Goal: Information Seeking & Learning: Learn about a topic

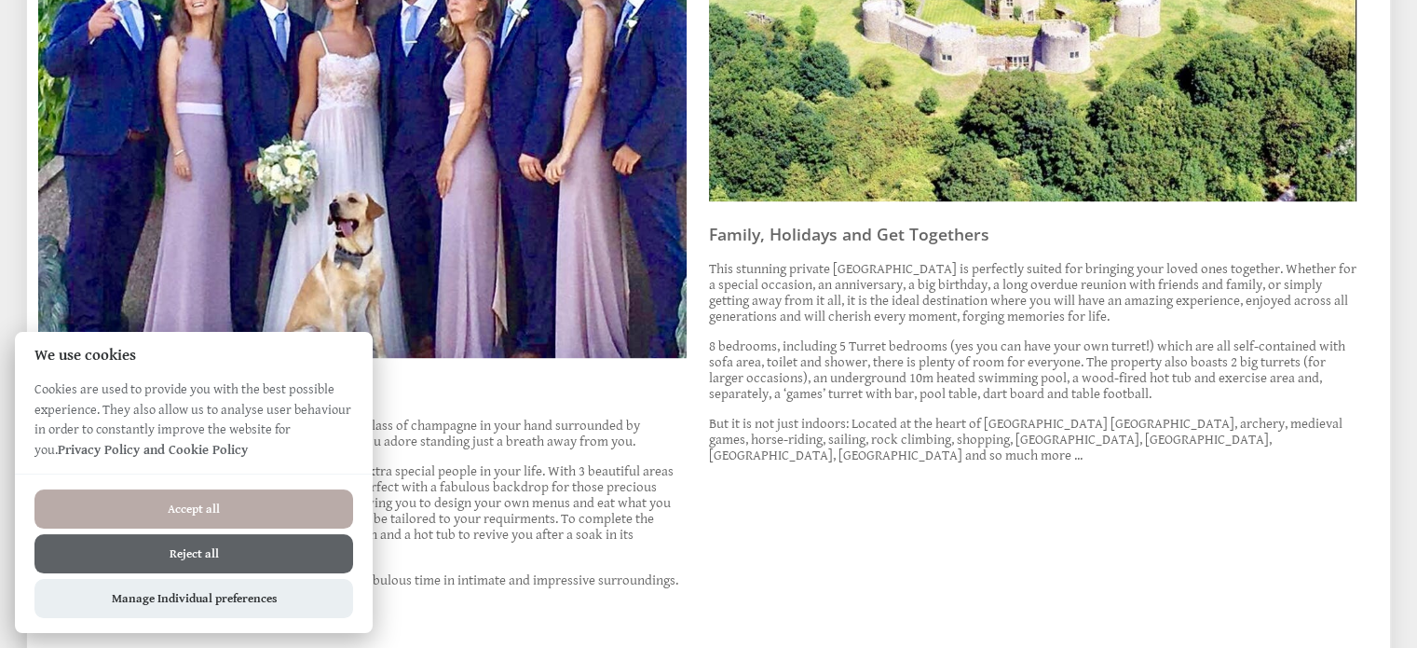
scroll to position [1055, 0]
click at [295, 550] on button "Reject all" at bounding box center [193, 553] width 319 height 39
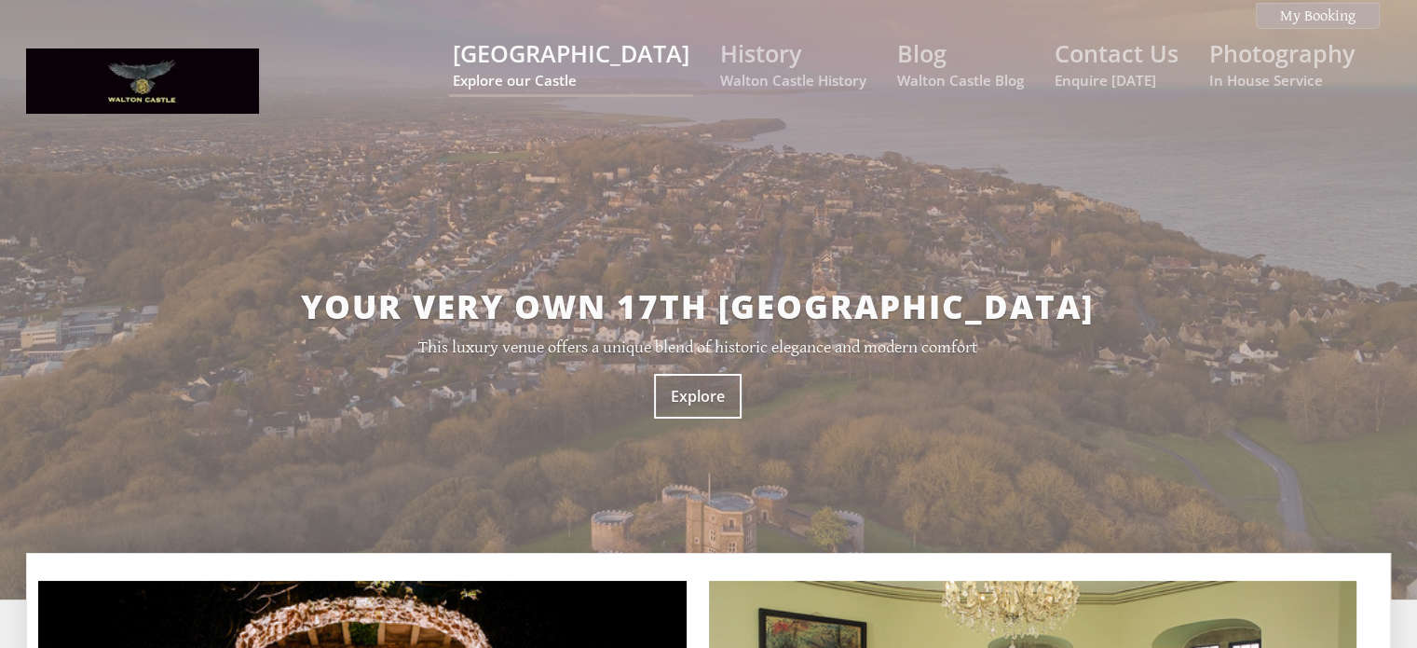
click at [591, 49] on link "[GEOGRAPHIC_DATA] Explore our Castle" at bounding box center [571, 63] width 237 height 52
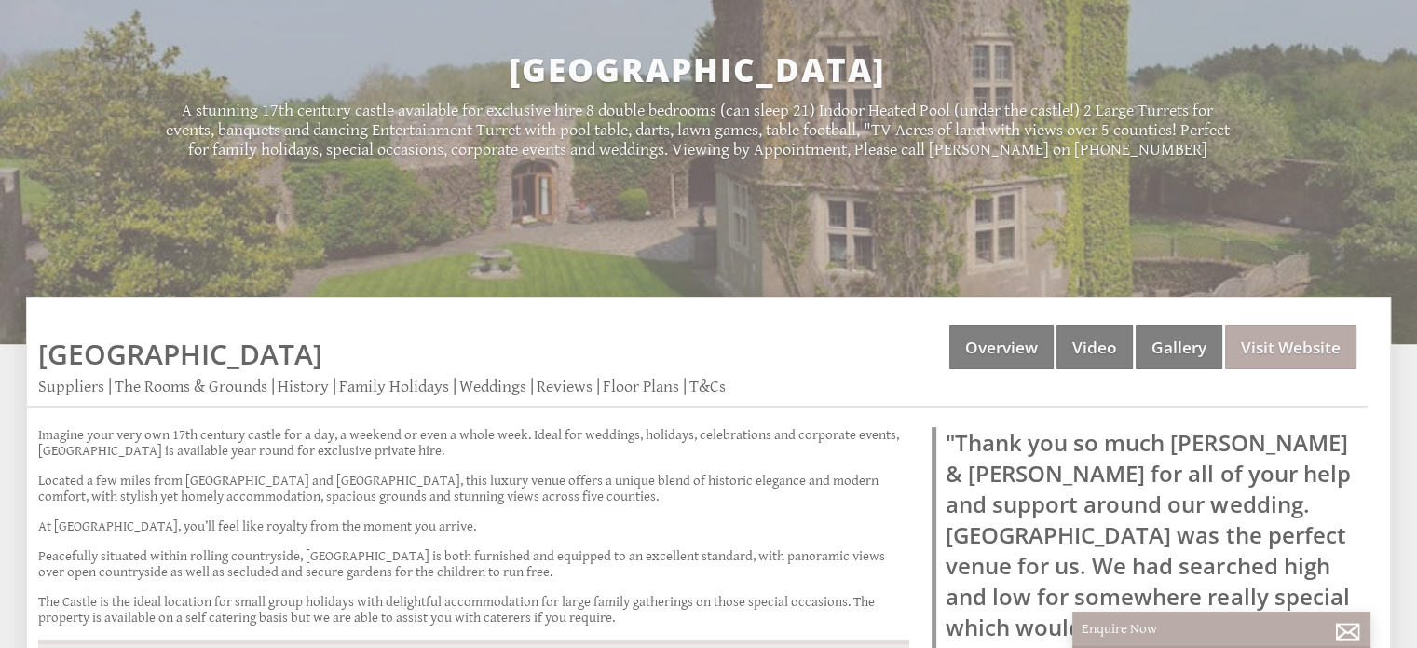
scroll to position [238, 0]
click at [205, 389] on link "The Rooms & Grounds" at bounding box center [191, 385] width 153 height 21
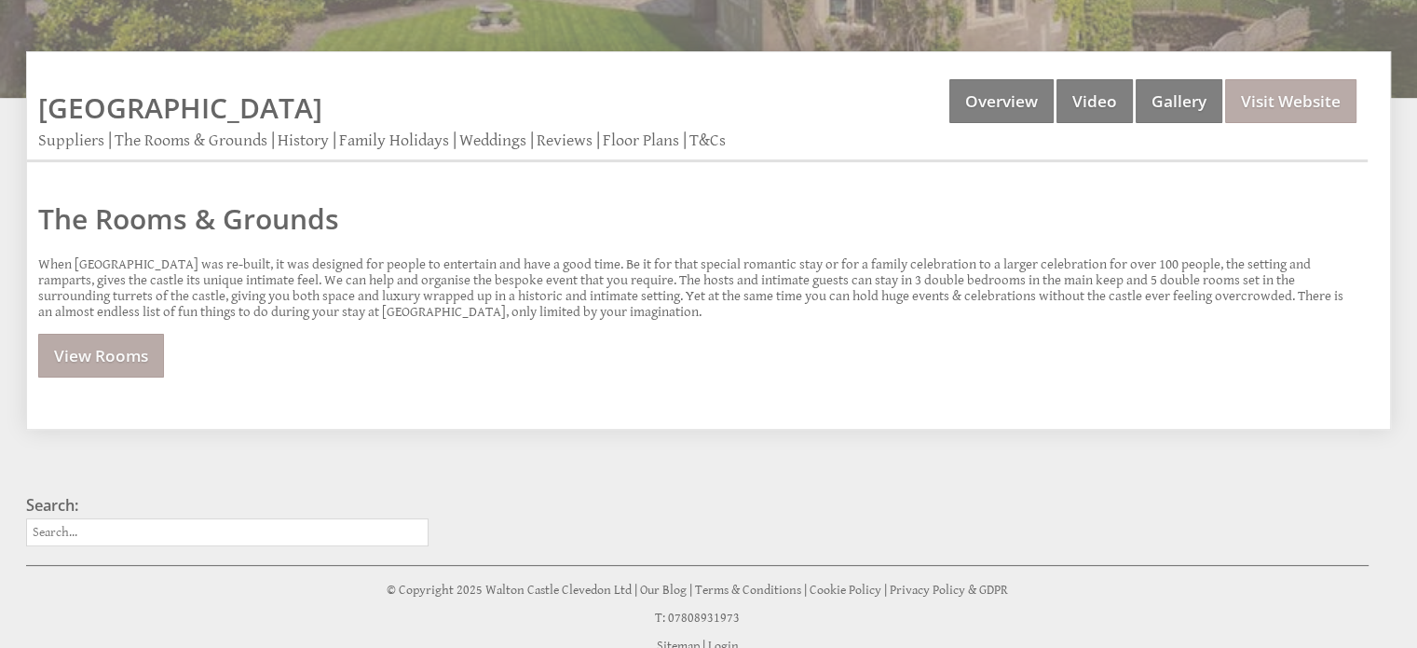
scroll to position [480, 0]
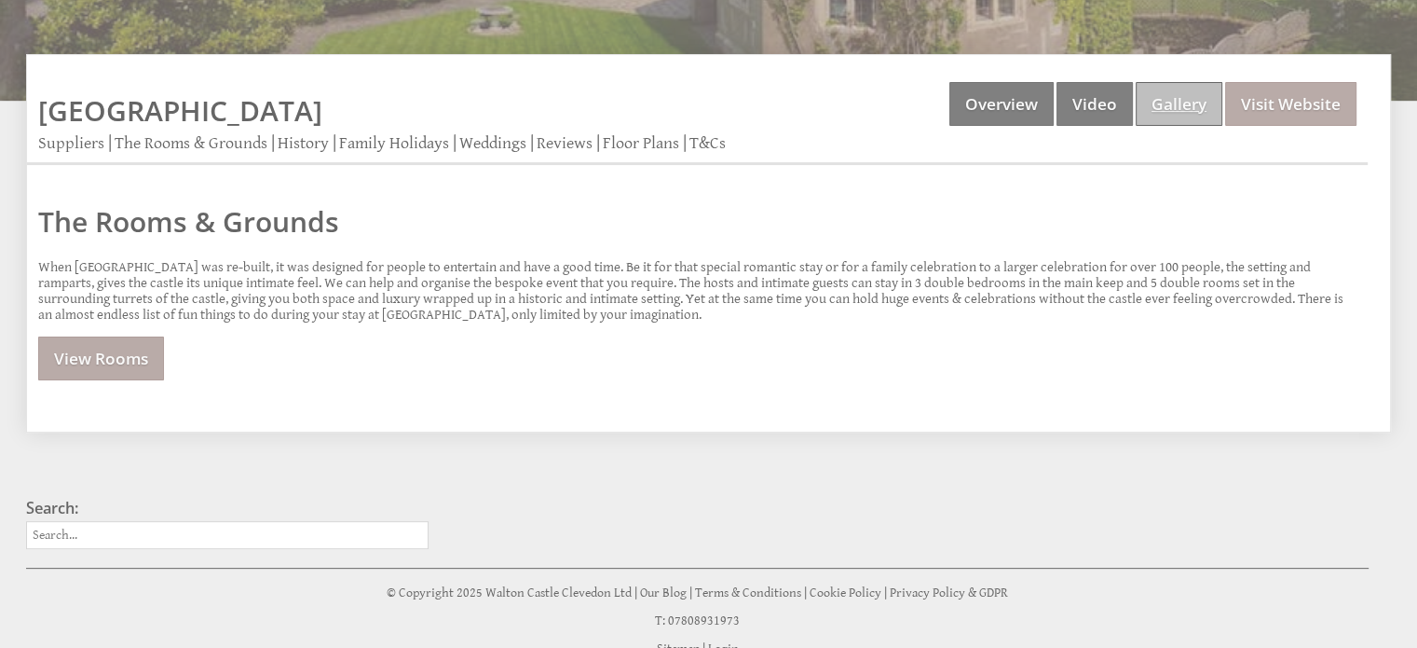
click at [1186, 111] on link "Gallery" at bounding box center [1179, 104] width 87 height 44
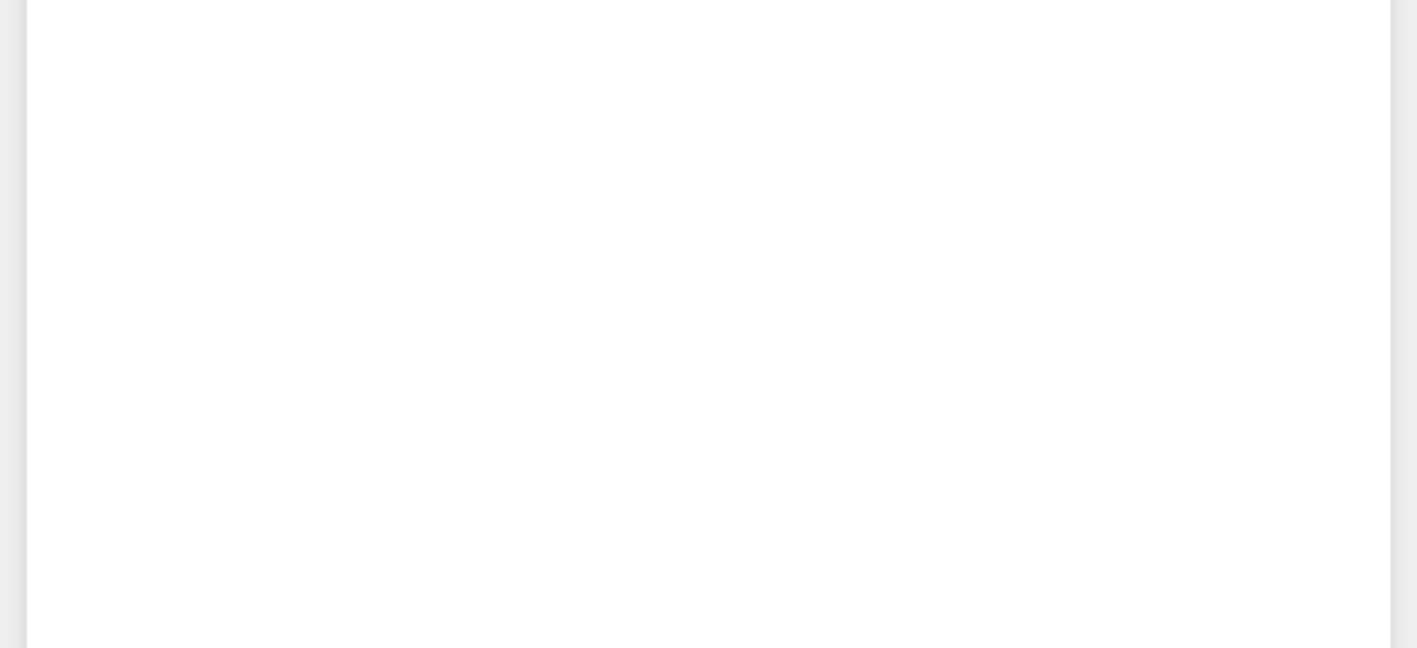
scroll to position [4262, 0]
